Goal: Go to known website: Go to known website

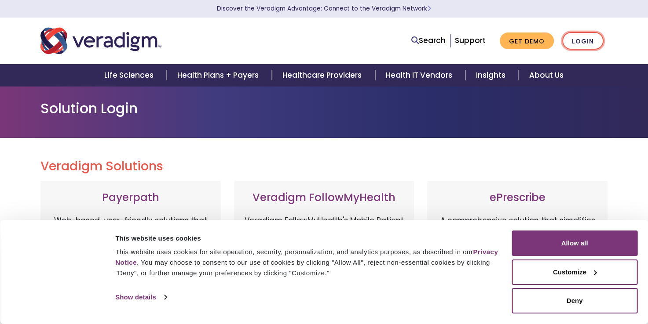
click at [583, 40] on link "Login" at bounding box center [582, 41] width 41 height 18
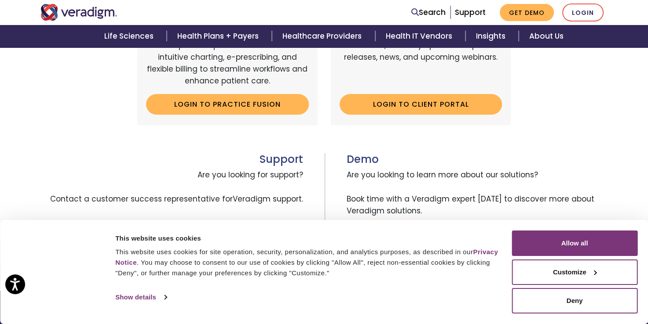
scroll to position [375, 0]
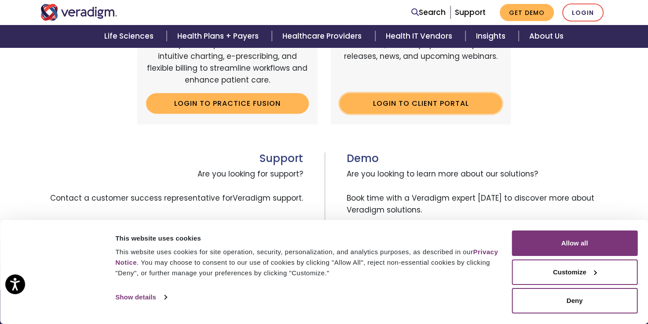
click at [361, 110] on link "Login to Client Portal" at bounding box center [420, 103] width 163 height 20
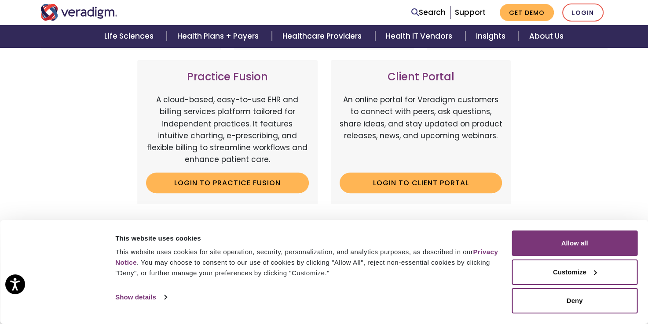
scroll to position [296, 0]
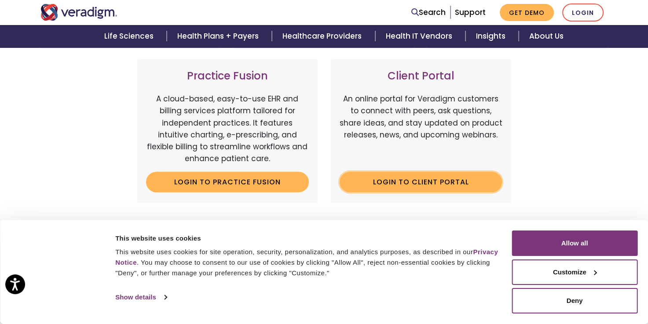
click at [450, 186] on link "Login to Client Portal" at bounding box center [420, 182] width 163 height 20
click at [85, 11] on img "Veradigm logo" at bounding box center [78, 12] width 77 height 17
